Goal: Communication & Community: Answer question/provide support

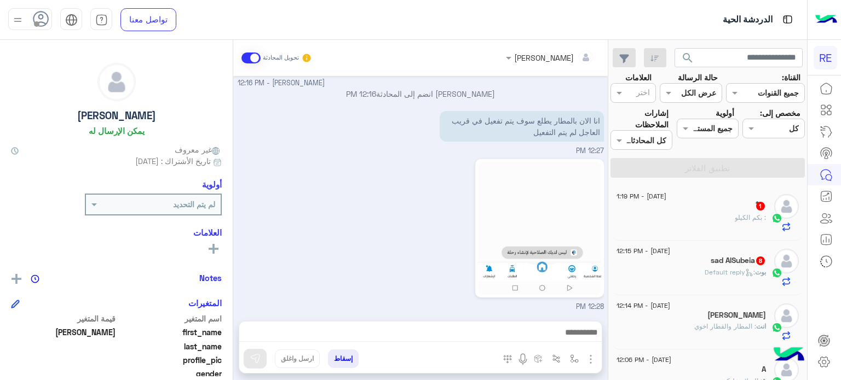
scroll to position [208, 0]
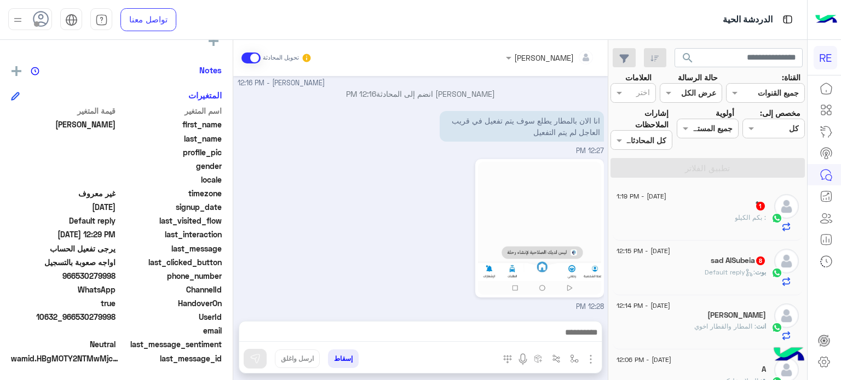
click at [674, 48] on button "search" at bounding box center [687, 60] width 27 height 24
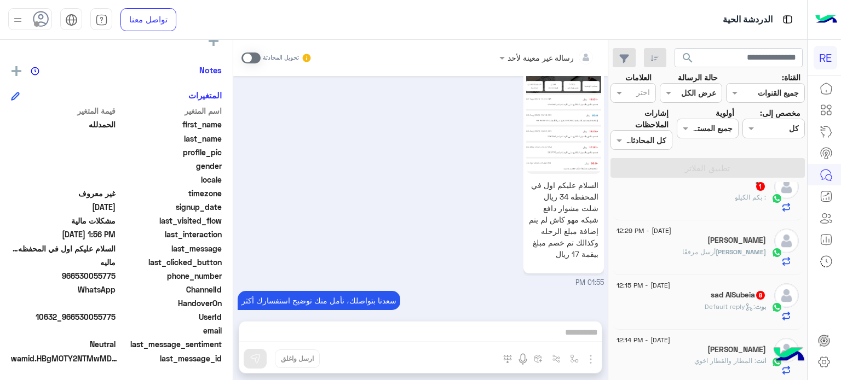
scroll to position [72, 0]
click at [707, 291] on div "[DATE] - 12:15 PM" at bounding box center [690, 289] width 149 height 7
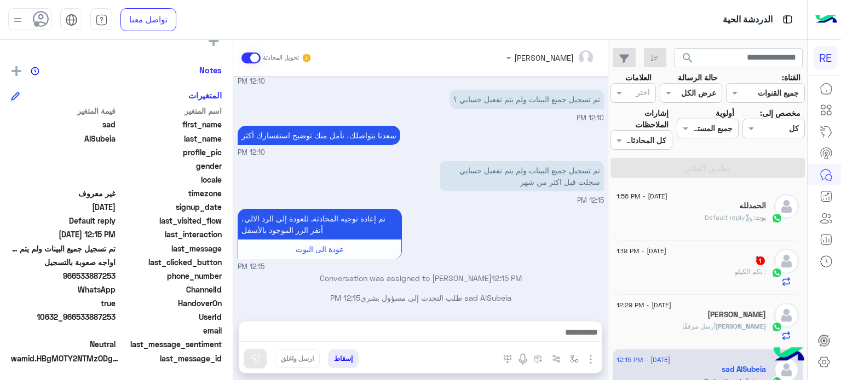
click at [735, 208] on div "الحمدلله" at bounding box center [690, 206] width 149 height 11
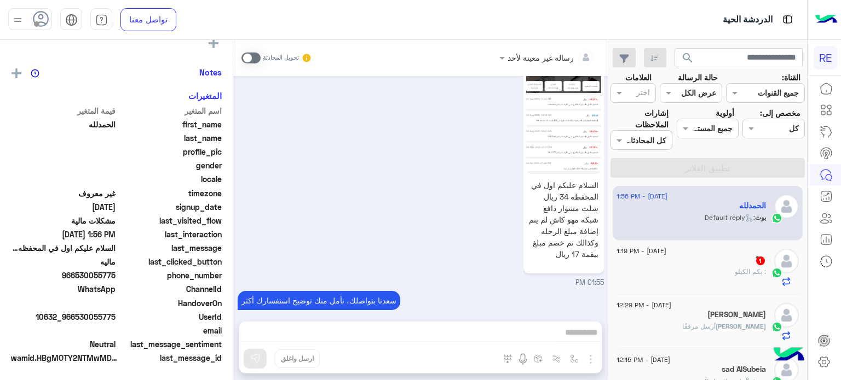
scroll to position [208, 0]
click at [245, 59] on span at bounding box center [250, 58] width 19 height 11
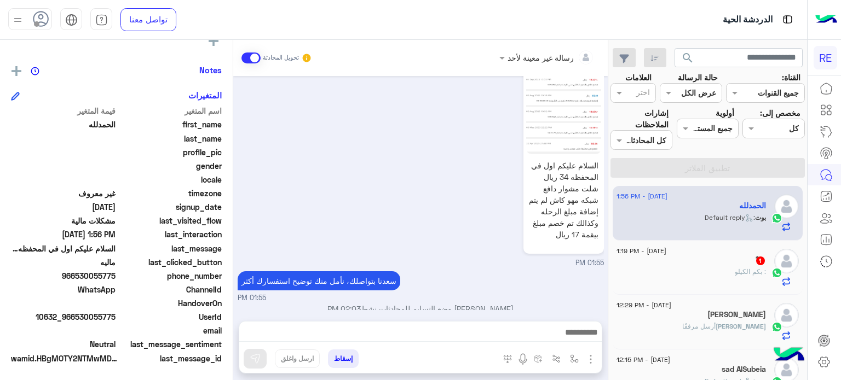
click at [405, 322] on div at bounding box center [420, 335] width 362 height 27
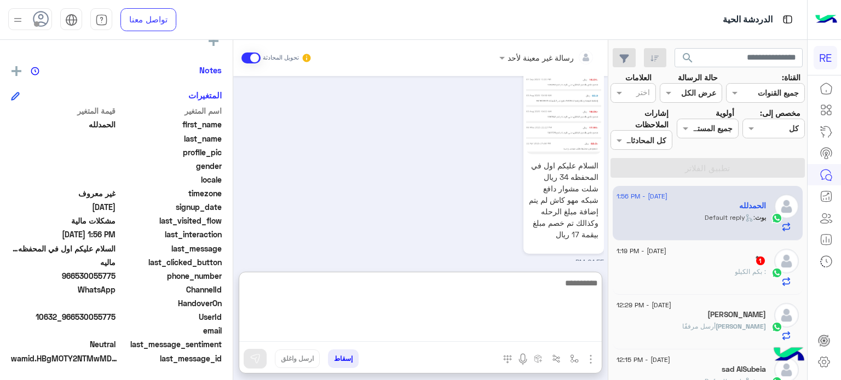
click at [403, 328] on textarea at bounding box center [420, 309] width 362 height 66
type textarea "**********"
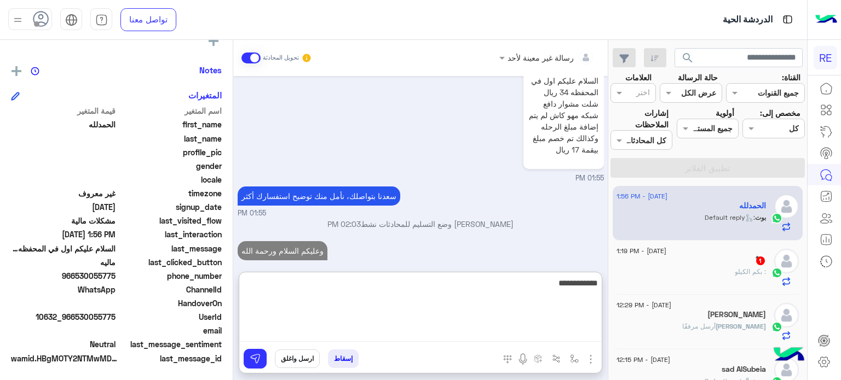
type textarea "**********"
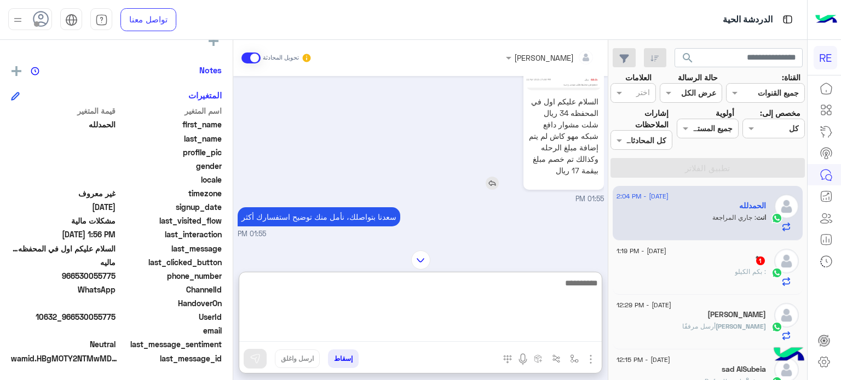
scroll to position [654, 0]
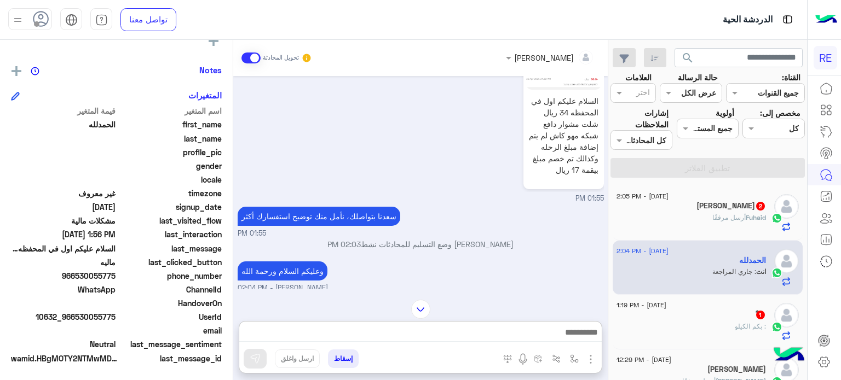
click at [736, 210] on h5 "[PERSON_NAME] 2" at bounding box center [731, 205] width 70 height 9
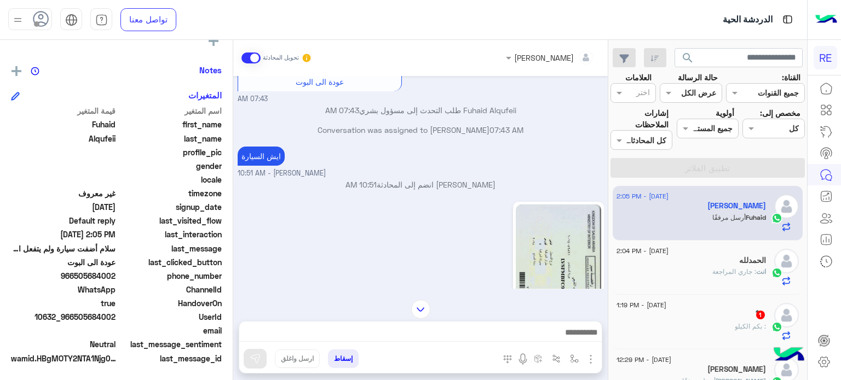
scroll to position [433, 0]
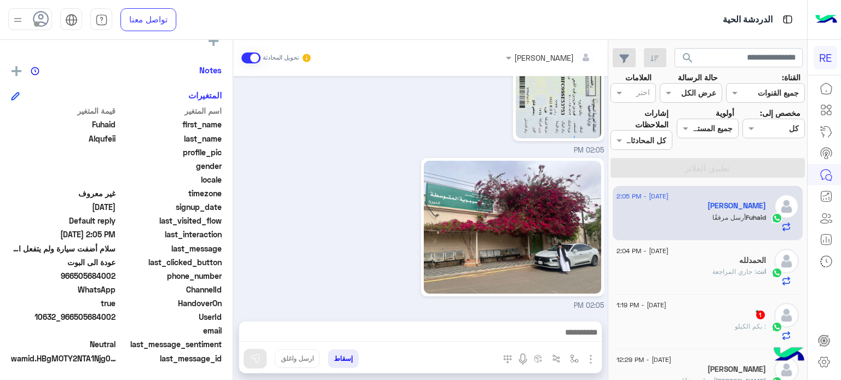
click at [715, 340] on div "ًٰ : بكم الكيلو" at bounding box center [690, 331] width 149 height 19
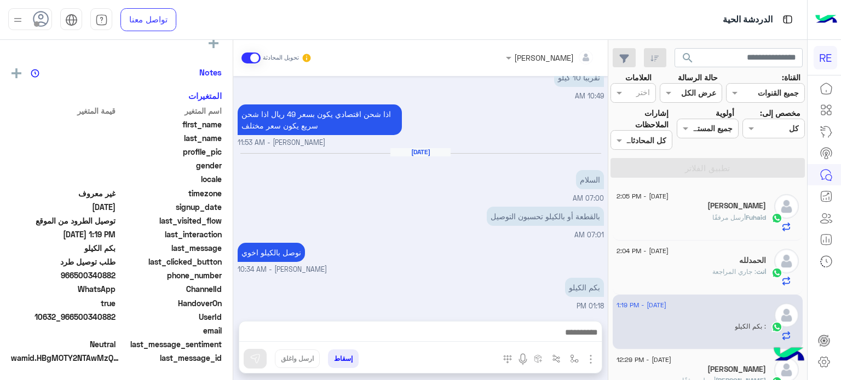
scroll to position [208, 0]
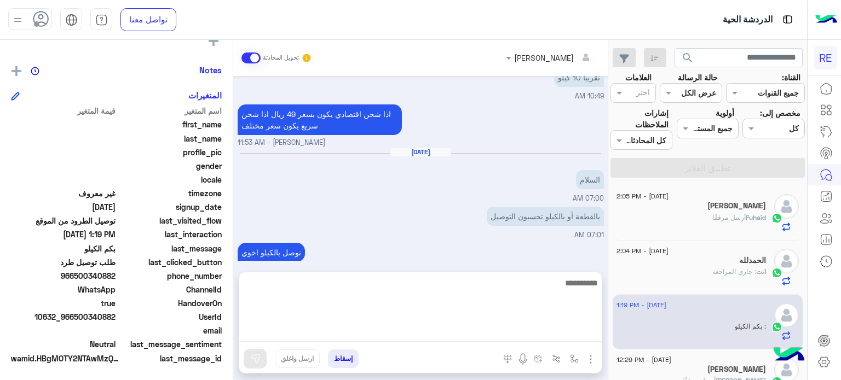
click at [459, 326] on textarea at bounding box center [420, 309] width 362 height 66
type textarea "**********"
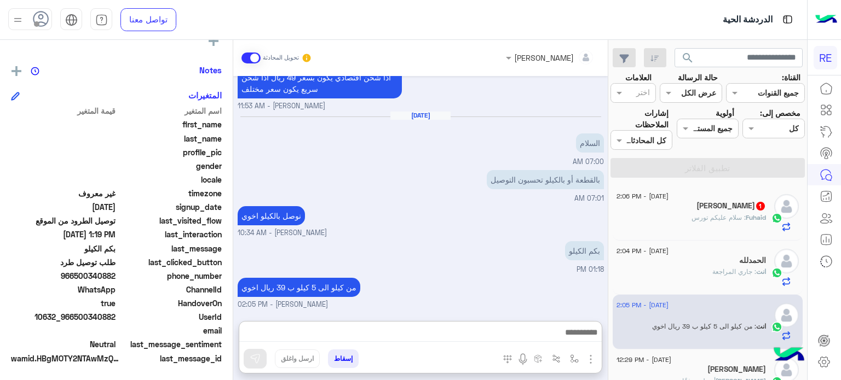
scroll to position [329, 0]
click at [690, 259] on div "الحمدلله" at bounding box center [690, 261] width 149 height 11
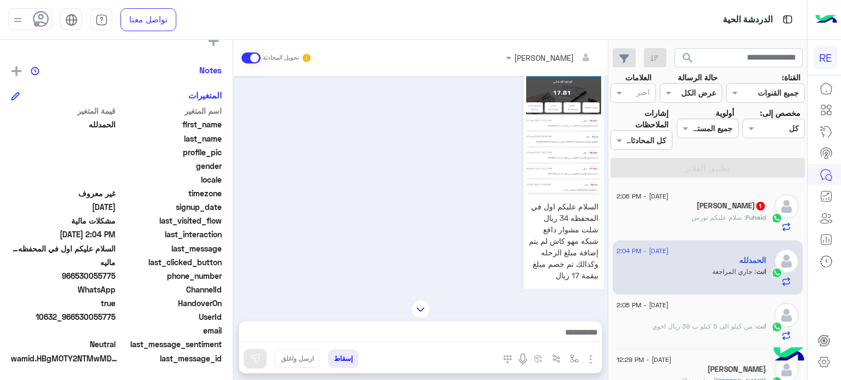
scroll to position [488, 0]
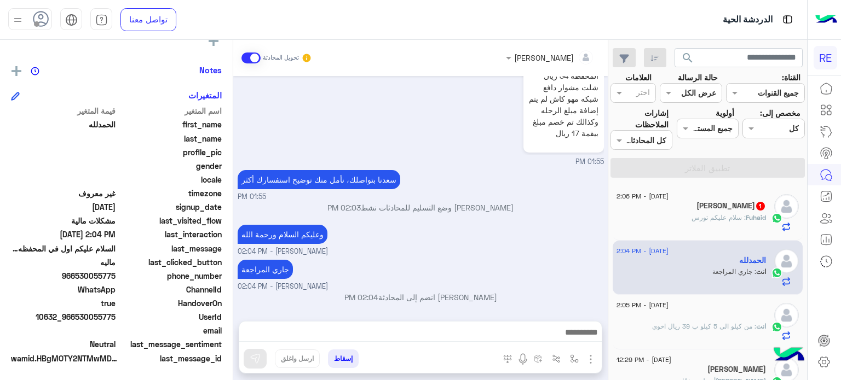
click at [711, 203] on h5 "[PERSON_NAME] 1" at bounding box center [731, 205] width 70 height 9
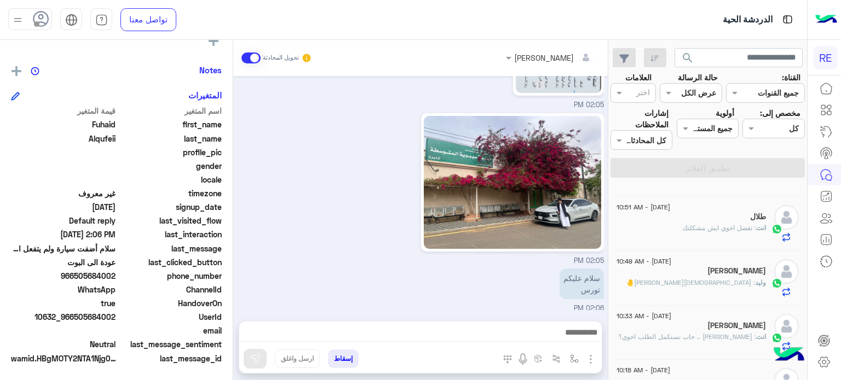
scroll to position [644, 0]
